Goal: Task Accomplishment & Management: Use online tool/utility

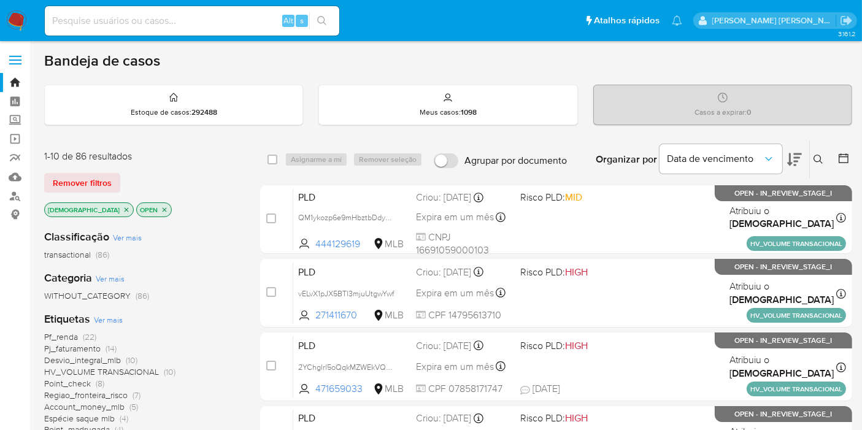
click at [178, 29] on div "Alt s" at bounding box center [192, 20] width 294 height 29
paste input "MKZ8YLMag1g7vh4ZkAYEHL4H"
click at [178, 25] on input at bounding box center [192, 21] width 294 height 16
type input "MKZ8YLMag1g7vh4ZkAYEHL4H"
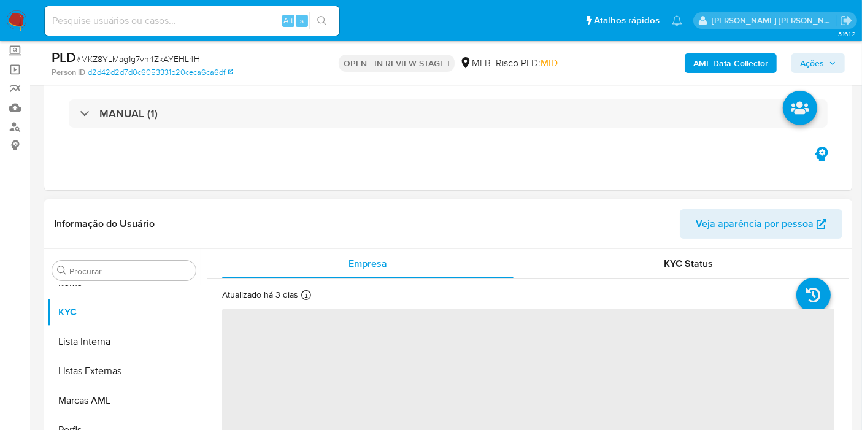
scroll to position [204, 0]
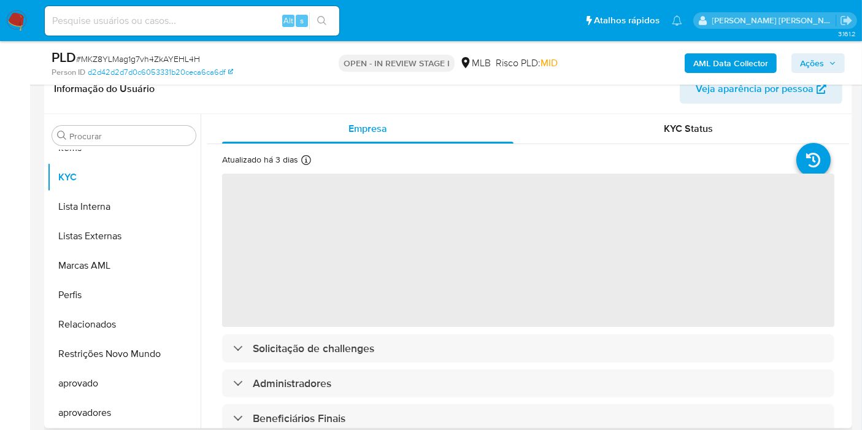
select select "10"
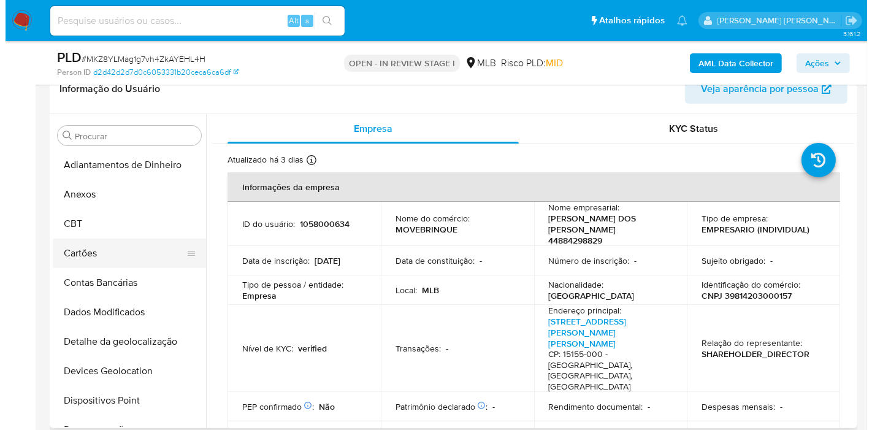
scroll to position [0, 0]
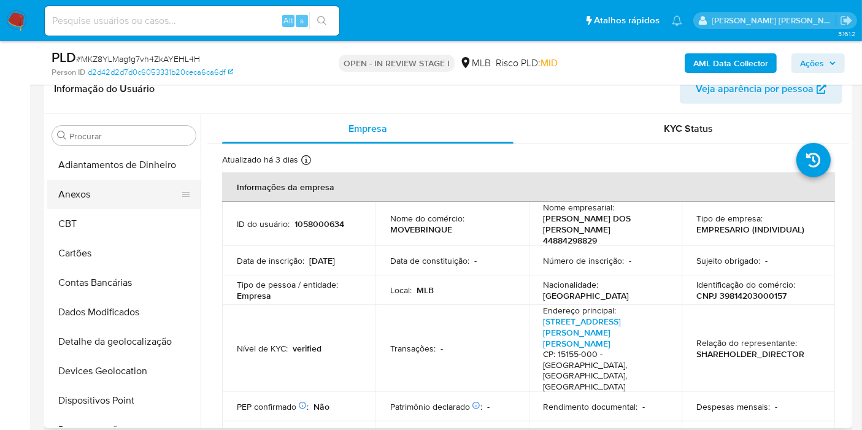
click at [109, 195] on button "Anexos" at bounding box center [119, 194] width 144 height 29
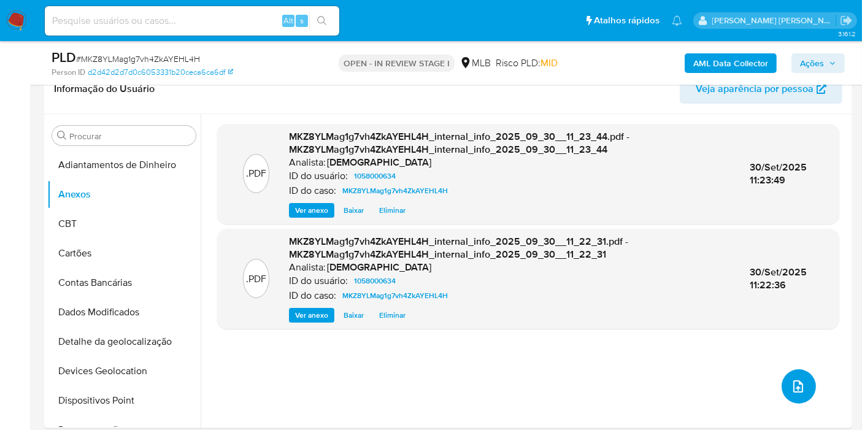
click at [791, 396] on button "upload-file" at bounding box center [798, 386] width 34 height 34
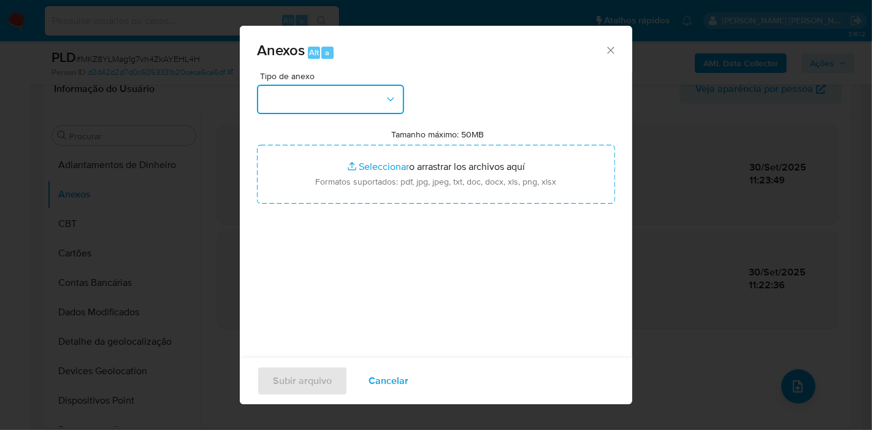
click at [361, 113] on button "button" at bounding box center [330, 99] width 147 height 29
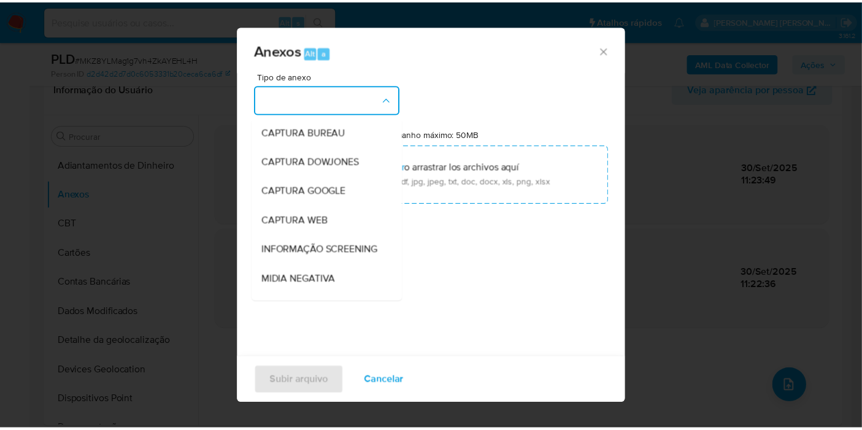
scroll to position [188, 0]
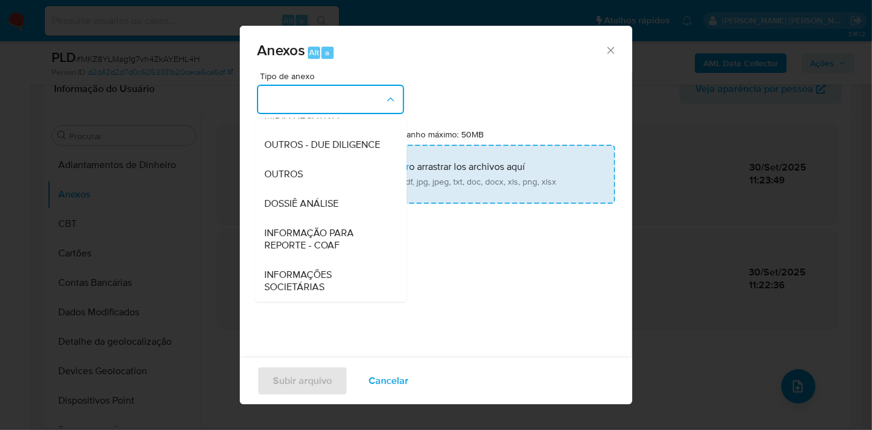
click at [318, 183] on div "OUTROS" at bounding box center [326, 173] width 125 height 29
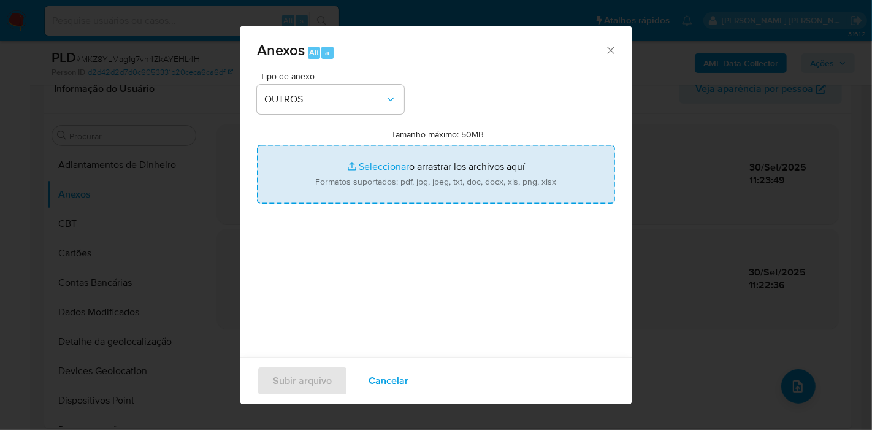
click at [321, 178] on input "Tamanho máximo: 50MB Seleccionar archivos" at bounding box center [436, 174] width 358 height 59
type input "C:\fakepath\DECLINIO - MKZ8YLMag1g7vh4ZkAYEHL4H - CNPJ 39814203000157 - JOSE RI…"
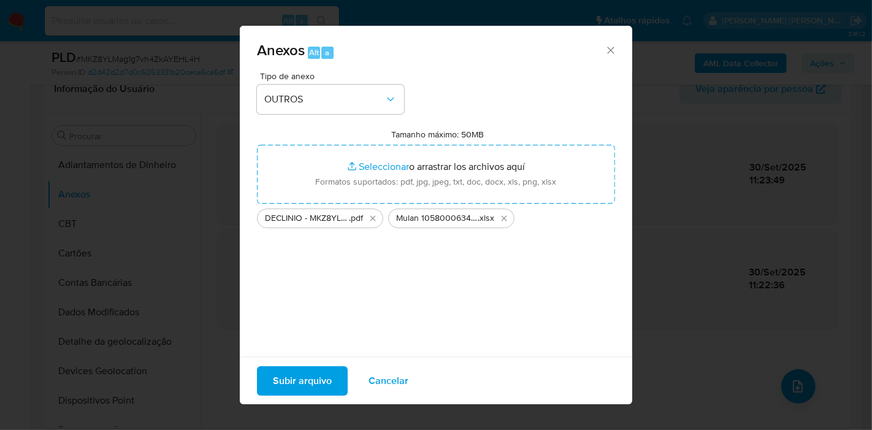
click at [265, 389] on button "Subir arquivo" at bounding box center [302, 380] width 91 height 29
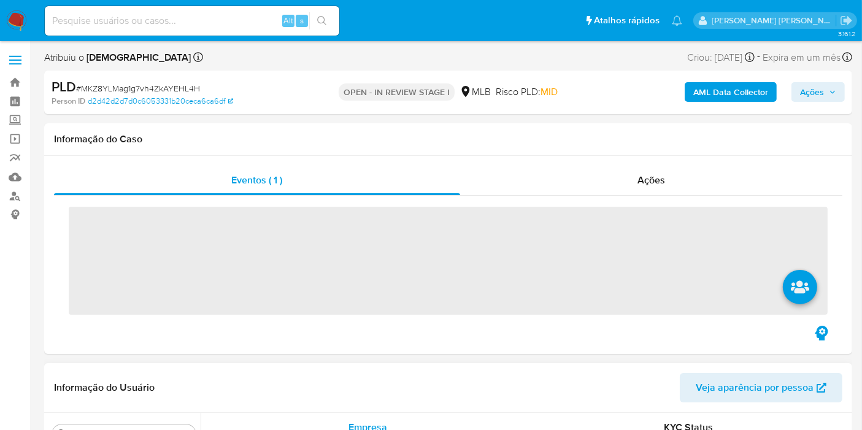
scroll to position [635, 0]
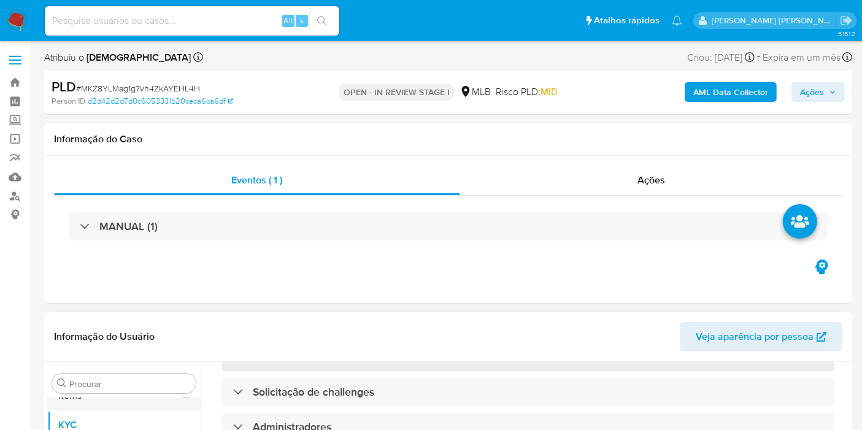
select select "10"
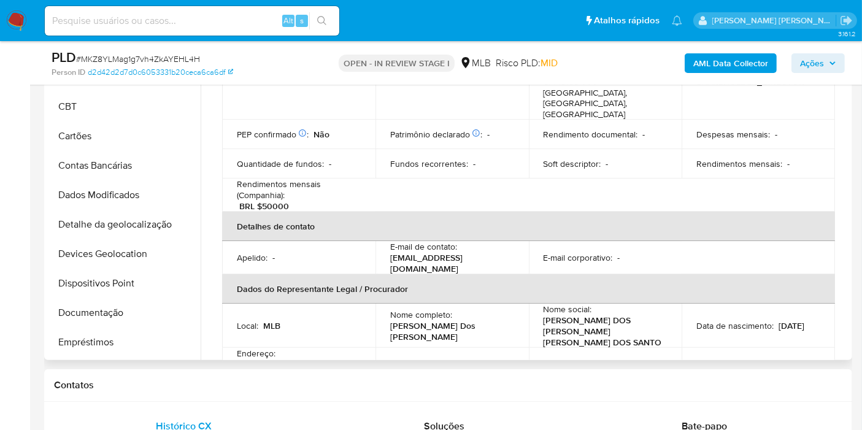
scroll to position [0, 0]
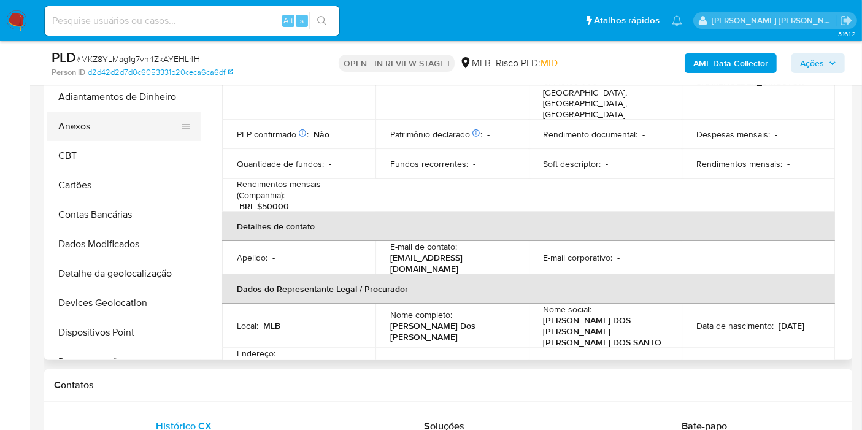
click at [117, 120] on button "Anexos" at bounding box center [119, 126] width 144 height 29
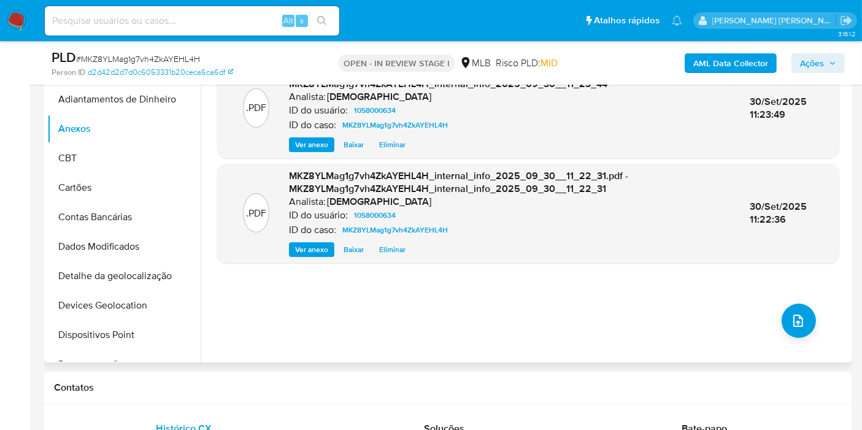
scroll to position [272, 0]
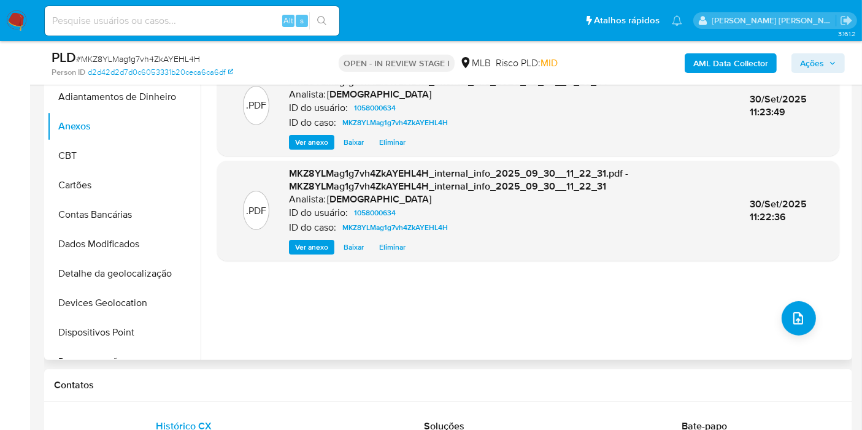
click at [524, 289] on div ".PDF MKZ8YLMag1g7vh4ZkAYEHL4H_internal_info_2025_09_30__11_23_44.pdf - MKZ8YLMa…" at bounding box center [528, 203] width 622 height 294
